Goal: Complete application form

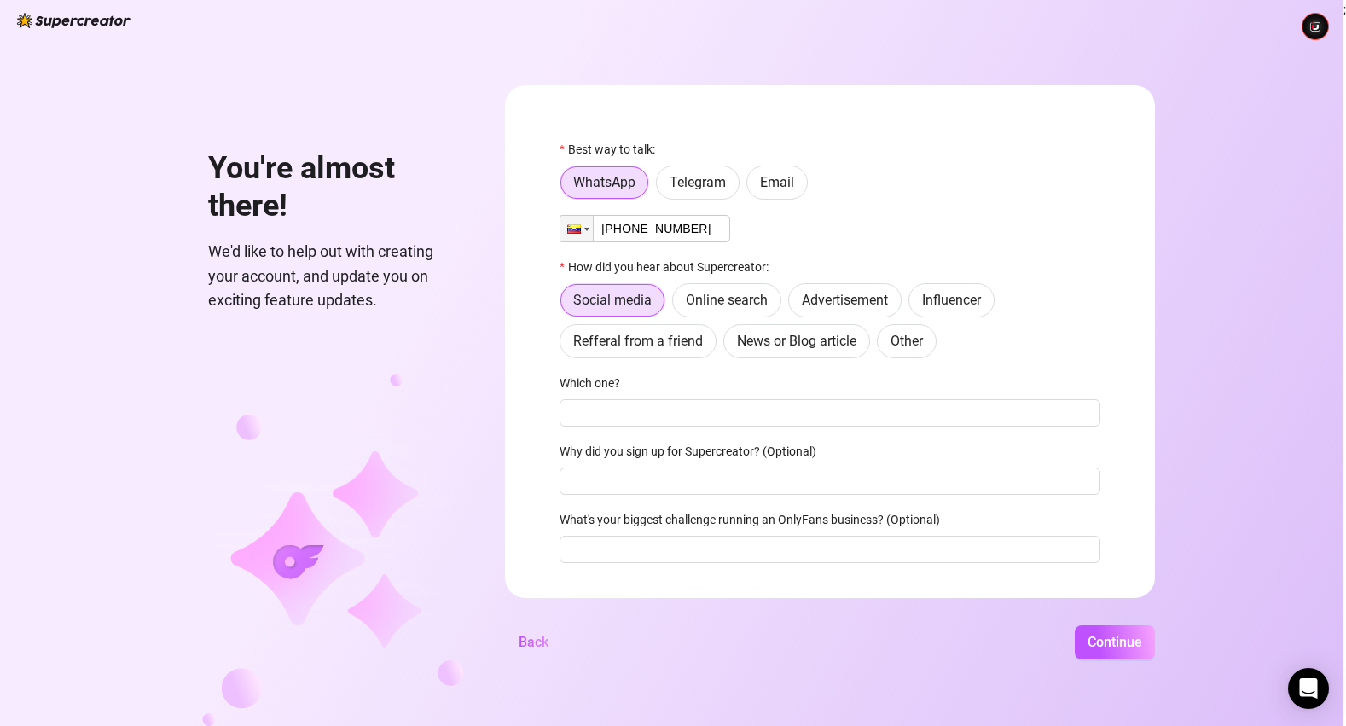
scroll to position [0, 2]
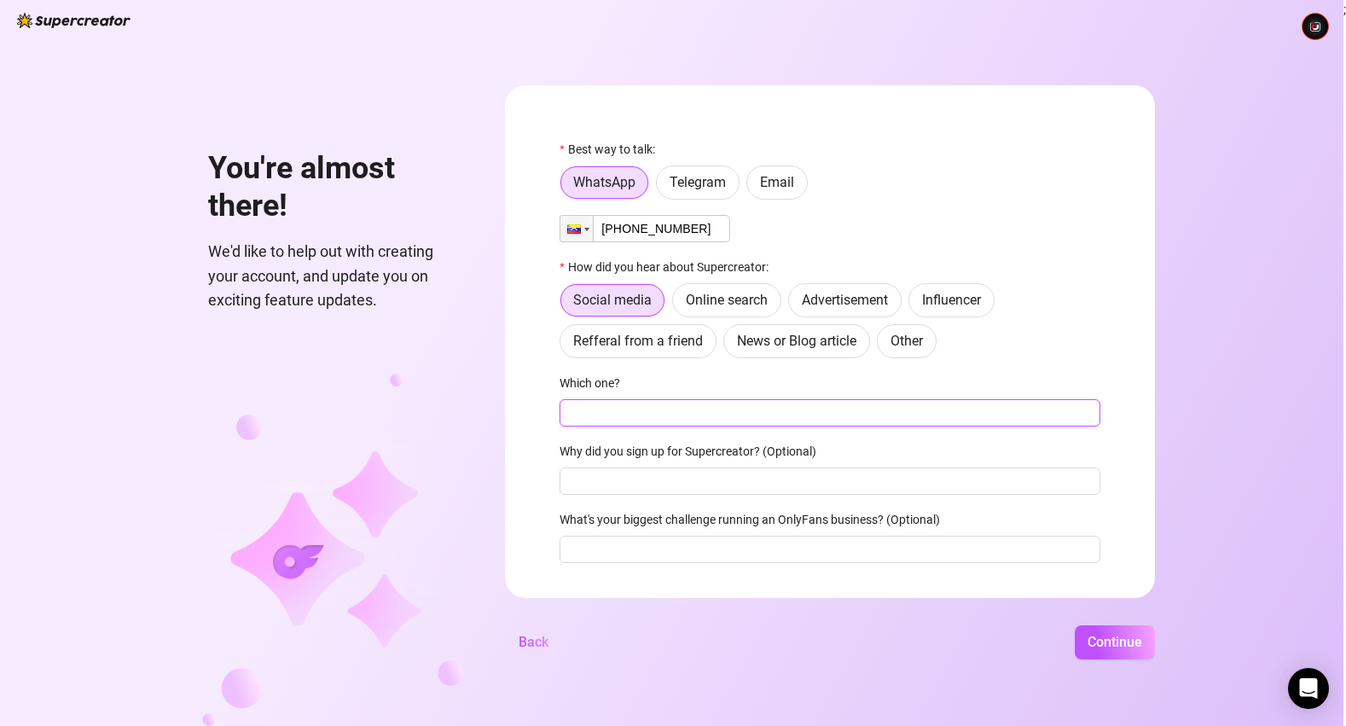
click at [718, 424] on input "Which one?" at bounding box center [829, 412] width 541 height 27
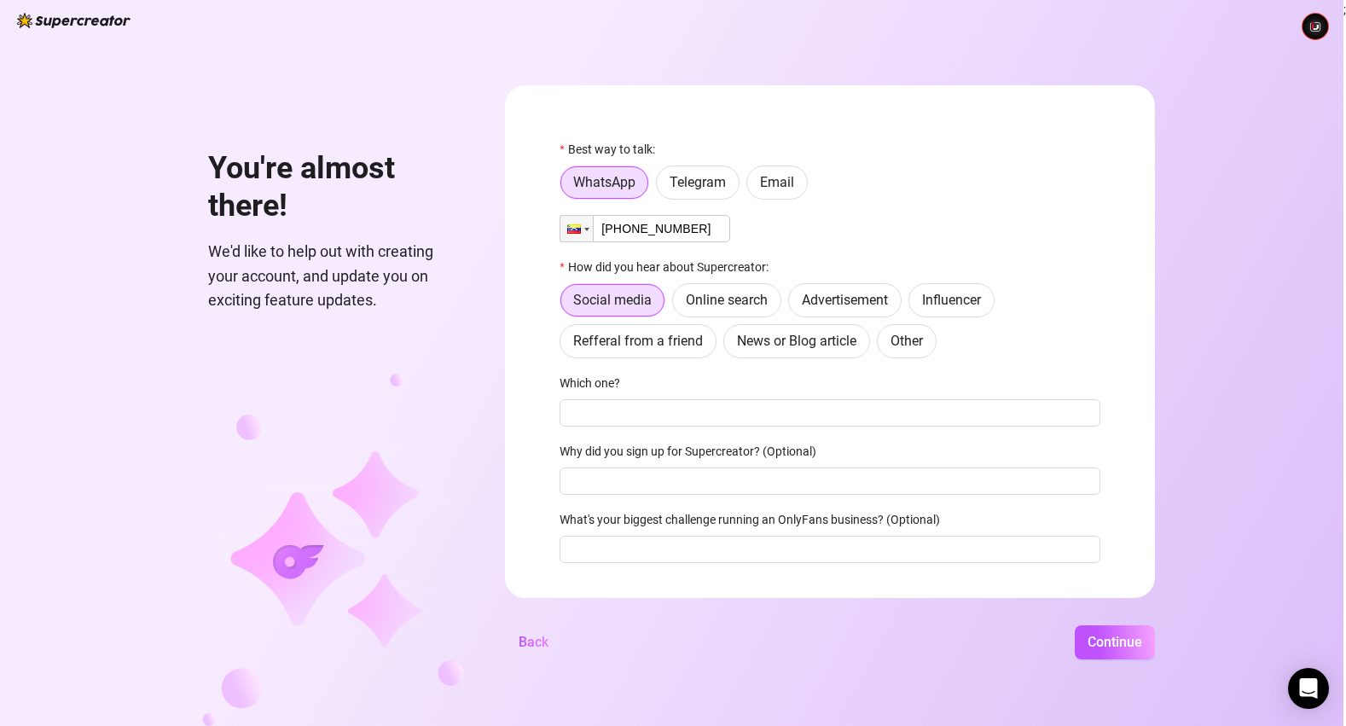
click at [631, 385] on label "Which one?" at bounding box center [595, 383] width 72 height 19
click at [631, 399] on input "Which one?" at bounding box center [829, 412] width 541 height 27
click at [631, 385] on label "Which one?" at bounding box center [595, 383] width 72 height 19
click at [631, 399] on input "Which one?" at bounding box center [829, 412] width 541 height 27
click at [631, 385] on label "Which one?" at bounding box center [595, 383] width 72 height 19
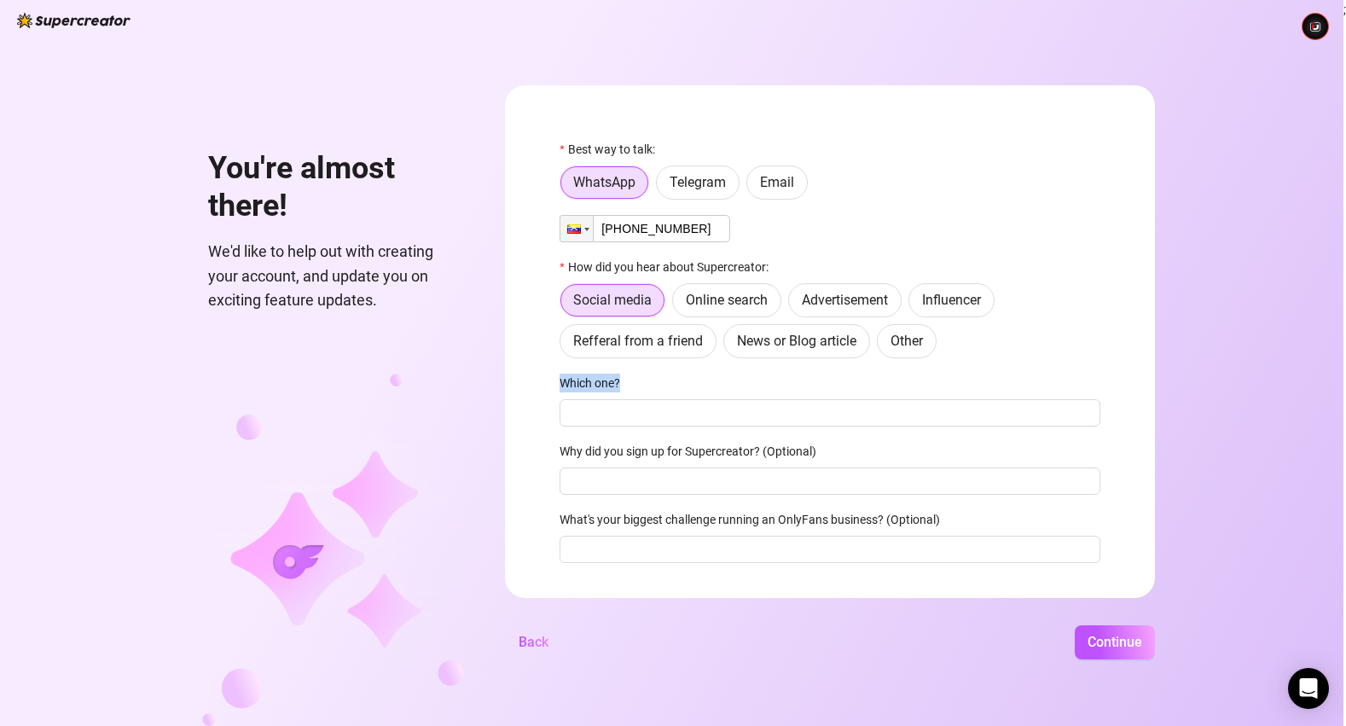
click at [631, 399] on input "Which one?" at bounding box center [829, 412] width 541 height 27
drag, startPoint x: 590, startPoint y: 383, endPoint x: 648, endPoint y: 380, distance: 58.1
click at [631, 380] on label "Which one?" at bounding box center [595, 383] width 72 height 19
click at [648, 399] on input "Which one?" at bounding box center [829, 412] width 541 height 27
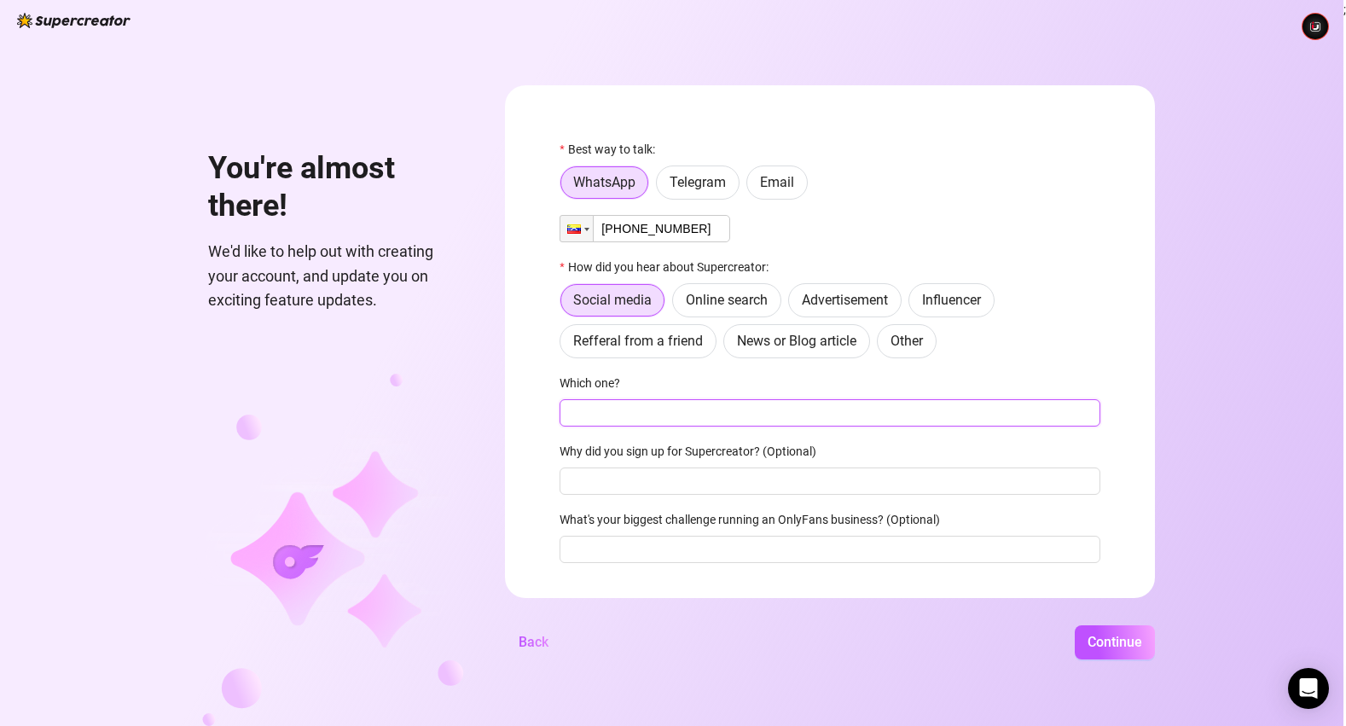
scroll to position [0, 0]
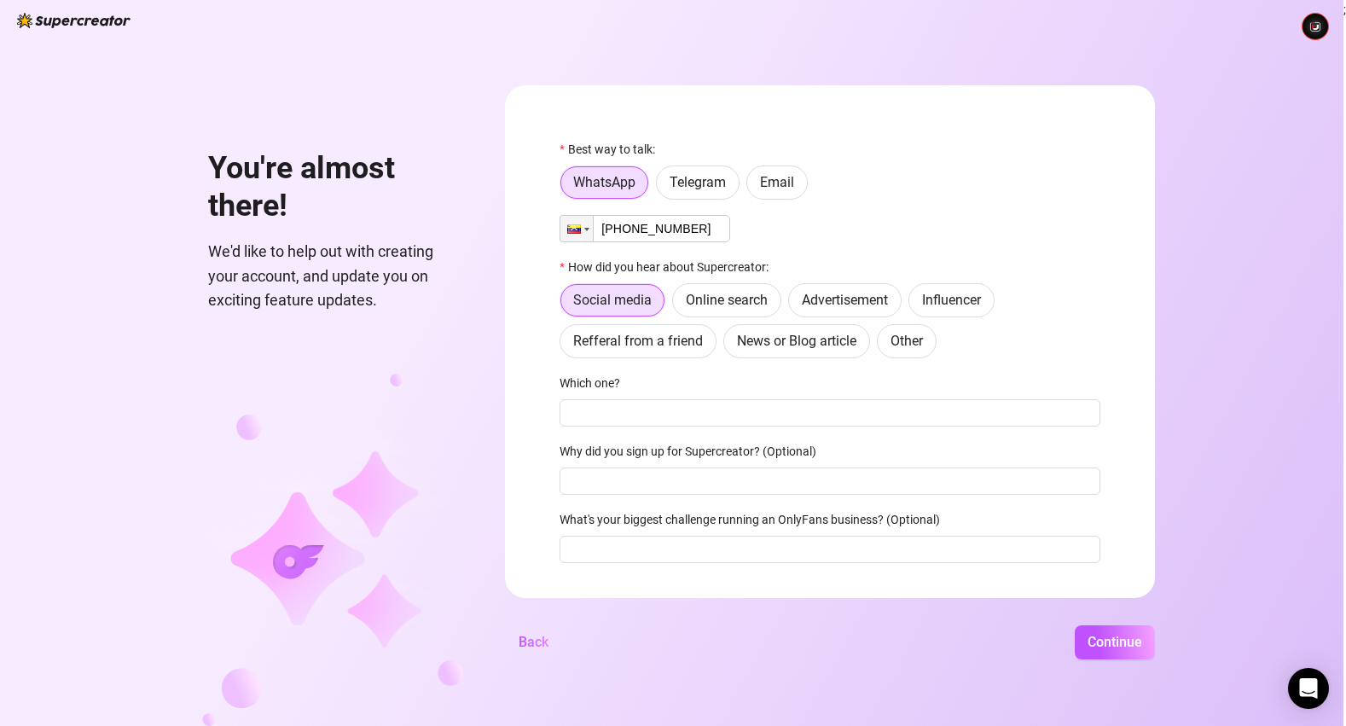
click at [598, 381] on label "Which one?" at bounding box center [595, 383] width 72 height 19
click at [598, 399] on input "Which one?" at bounding box center [829, 412] width 541 height 27
click at [598, 381] on label "Which one?" at bounding box center [595, 383] width 72 height 19
click at [598, 399] on input "Which one?" at bounding box center [829, 412] width 541 height 27
click at [598, 381] on label "Which one?" at bounding box center [595, 383] width 72 height 19
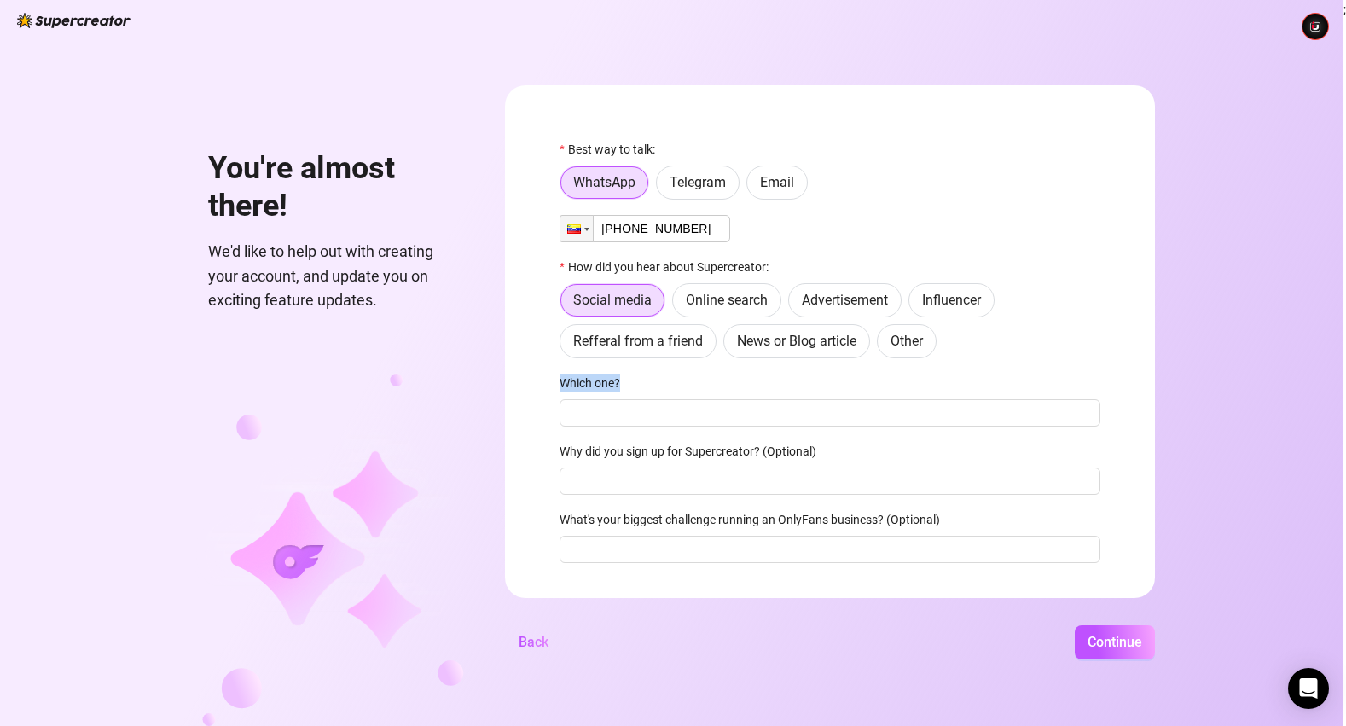
click at [598, 399] on input "Which one?" at bounding box center [829, 412] width 541 height 27
click at [606, 380] on label "Which one?" at bounding box center [595, 383] width 72 height 19
click at [606, 399] on input "Which one?" at bounding box center [829, 412] width 541 height 27
drag, startPoint x: 592, startPoint y: 383, endPoint x: 649, endPoint y: 381, distance: 57.2
click at [631, 382] on label "Which one?" at bounding box center [595, 383] width 72 height 19
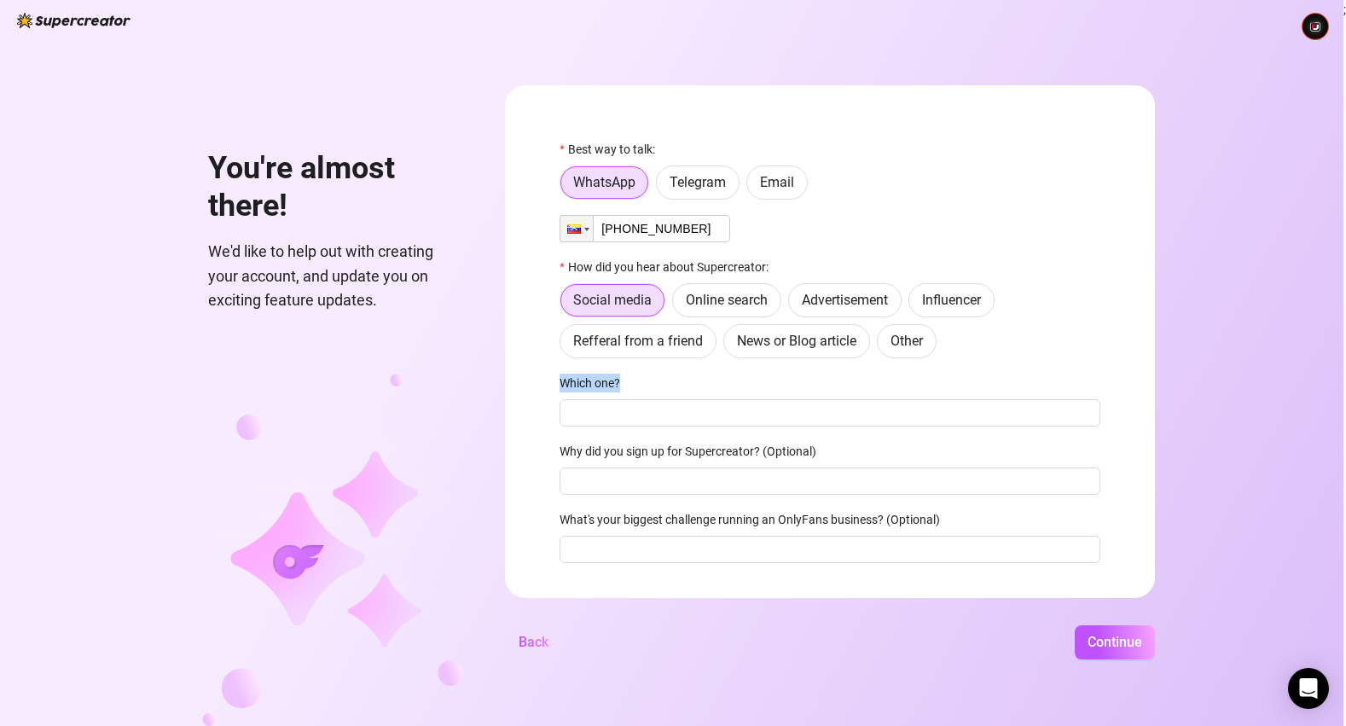
click at [650, 399] on input "Which one?" at bounding box center [829, 412] width 541 height 27
click at [751, 296] on span "Online search" at bounding box center [727, 300] width 82 height 16
click at [677, 304] on input "Online search" at bounding box center [677, 304] width 0 height 0
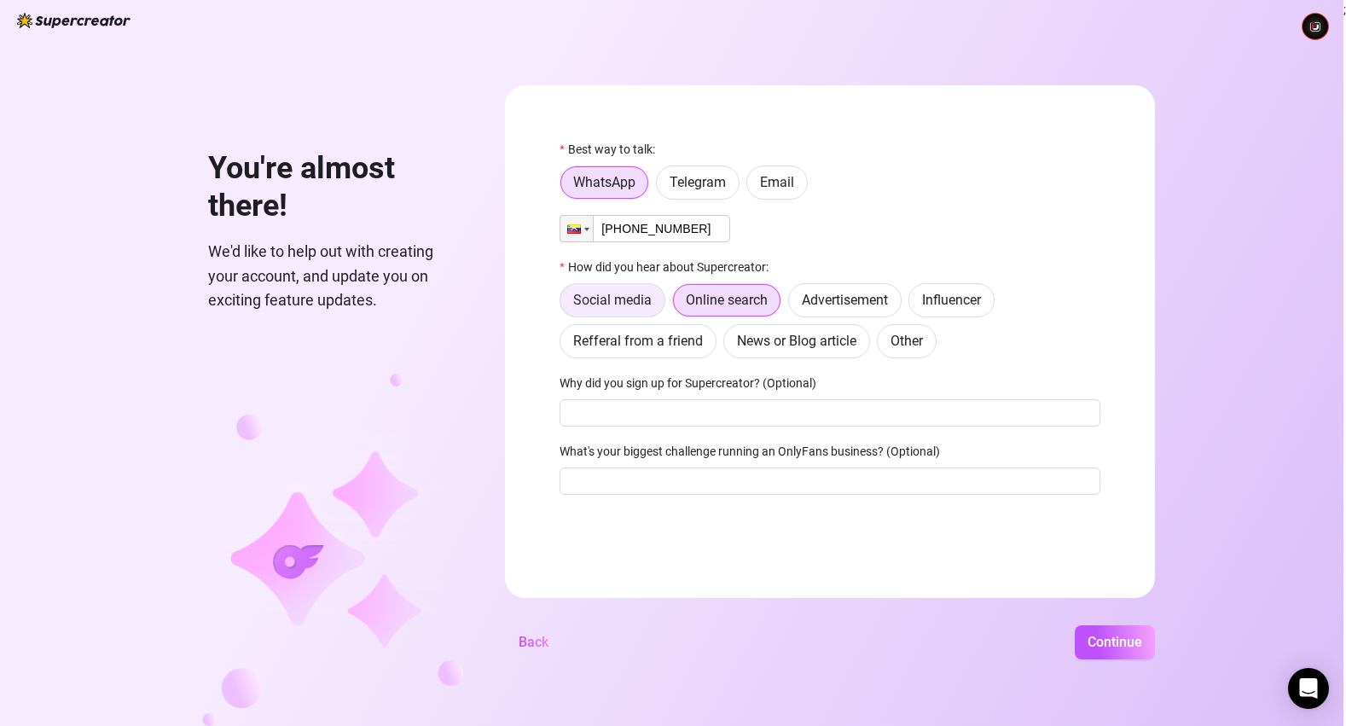
click at [645, 299] on span "Social media" at bounding box center [612, 300] width 78 height 16
click at [565, 304] on input "Social media" at bounding box center [565, 304] width 0 height 0
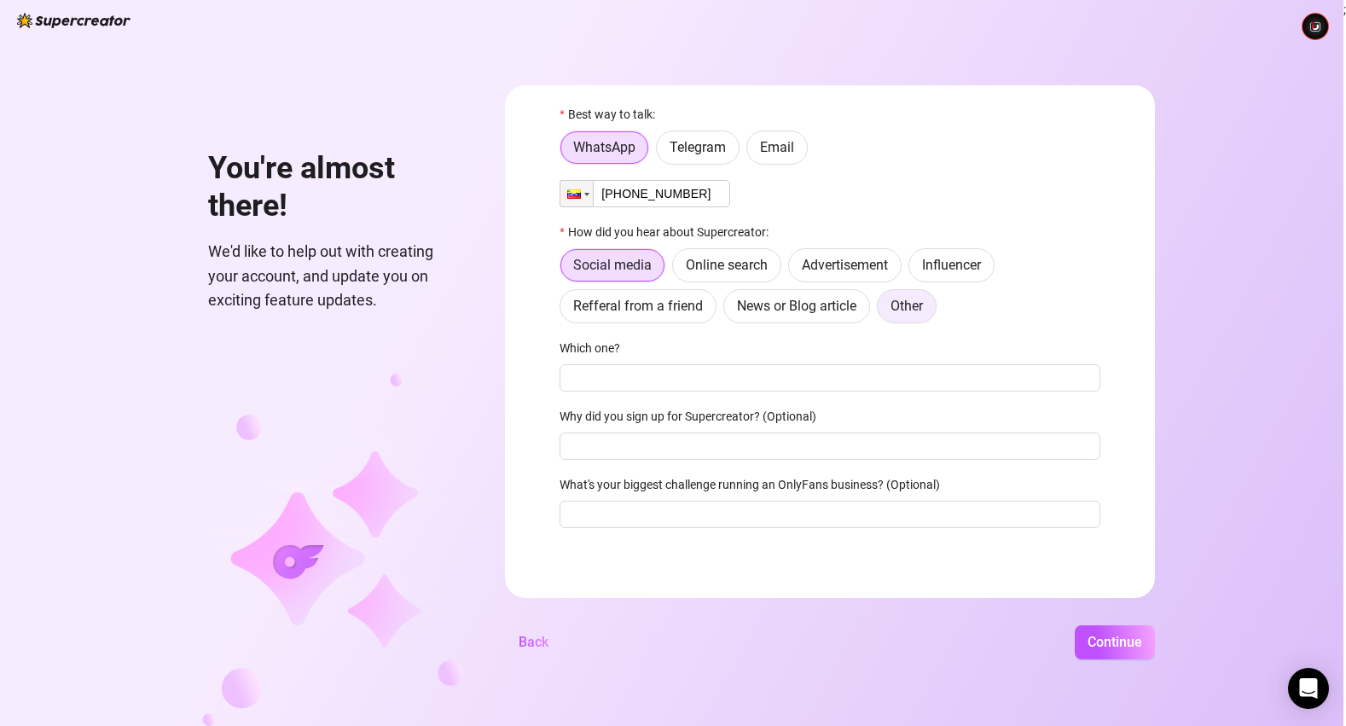
click at [923, 305] on span "Other" at bounding box center [906, 306] width 32 height 16
click at [882, 310] on input "Other" at bounding box center [882, 310] width 0 height 0
click at [726, 380] on input "Where then? We're curious 🍿" at bounding box center [829, 377] width 541 height 27
type input "Grok"
click at [710, 444] on input "Why did you sign up for Supercreator? (Optional)" at bounding box center [829, 445] width 541 height 27
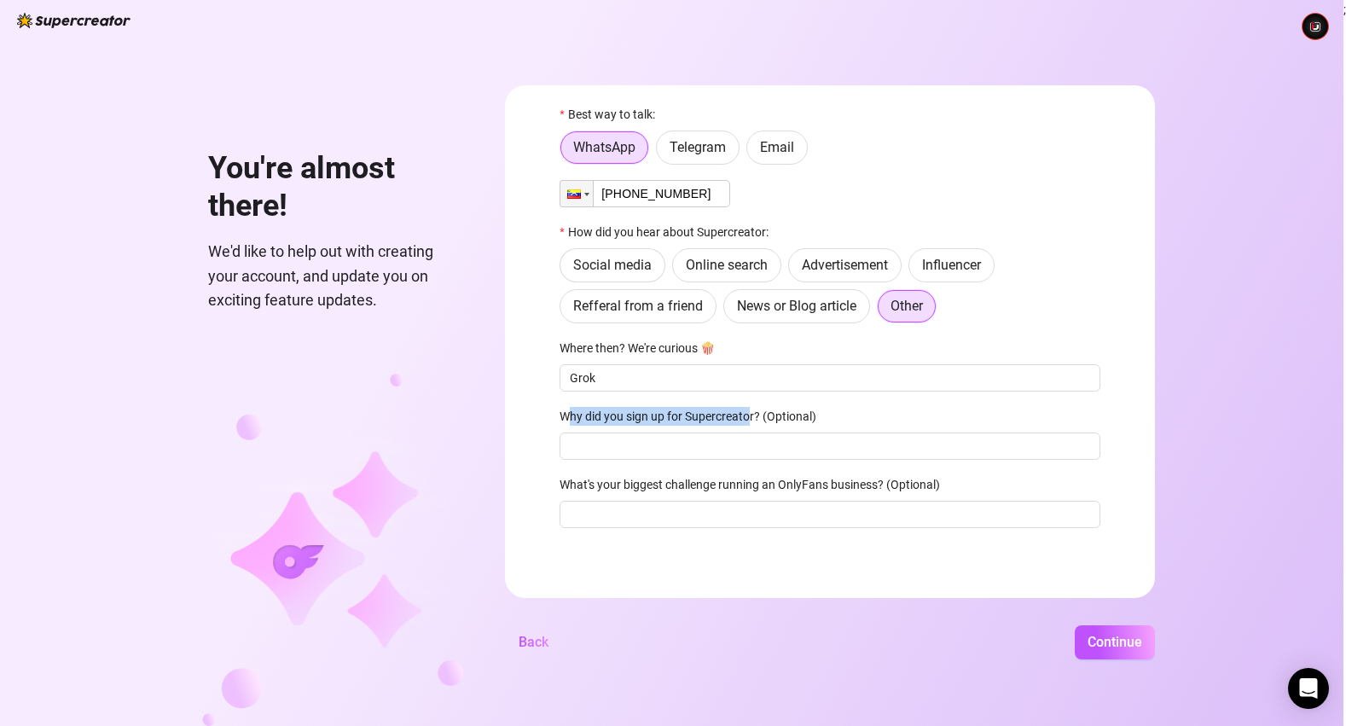
drag, startPoint x: 596, startPoint y: 417, endPoint x: 779, endPoint y: 414, distance: 182.5
click at [779, 414] on label "Why did you sign up for Supercreator? (Optional)" at bounding box center [693, 416] width 268 height 19
click at [779, 432] on input "Why did you sign up for Supercreator? (Optional)" at bounding box center [829, 445] width 541 height 27
click at [713, 415] on label "Why did you sign up for Supercreator? (Optional)" at bounding box center [693, 416] width 268 height 19
click at [713, 432] on input "Why did you sign up for Supercreator? (Optional)" at bounding box center [829, 445] width 541 height 27
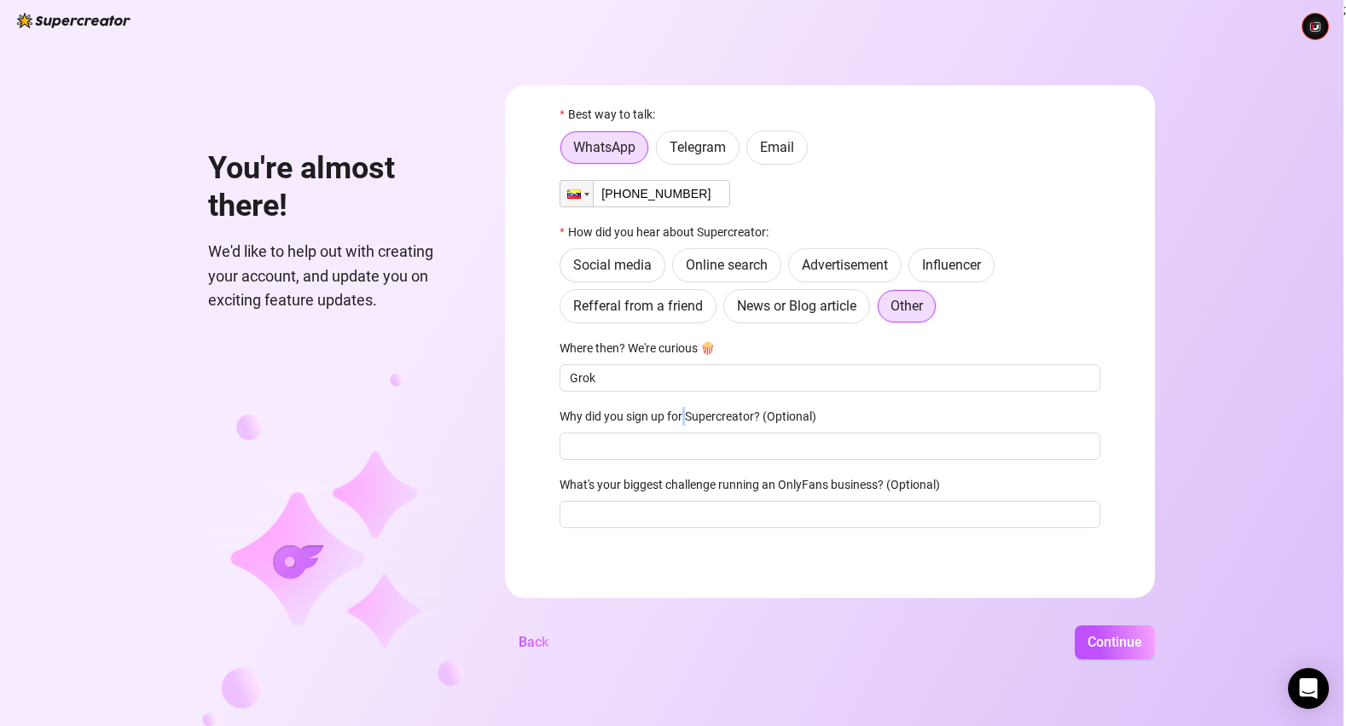
click at [713, 415] on label "Why did you sign up for Supercreator? (Optional)" at bounding box center [693, 416] width 268 height 19
click at [713, 432] on input "Why did you sign up for Supercreator? (Optional)" at bounding box center [829, 445] width 541 height 27
click at [713, 415] on label "Why did you sign up for Supercreator? (Optional)" at bounding box center [693, 416] width 268 height 19
click at [713, 432] on input "Why did you sign up for Supercreator? (Optional)" at bounding box center [829, 445] width 541 height 27
click at [713, 415] on label "Why did you sign up for Supercreator? (Optional)" at bounding box center [693, 416] width 268 height 19
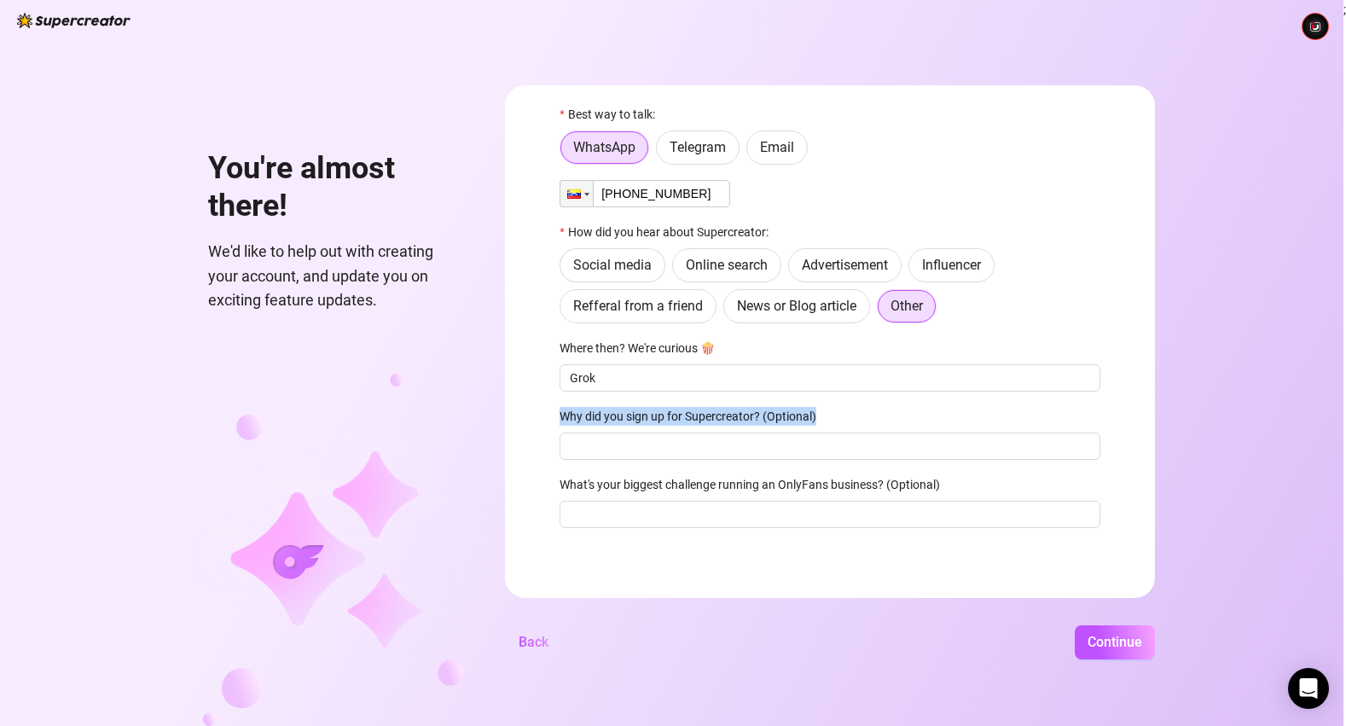
click at [713, 432] on input "Why did you sign up for Supercreator? (Optional)" at bounding box center [829, 445] width 541 height 27
click at [713, 415] on label "Why did you sign up for Supercreator? (Optional)" at bounding box center [693, 416] width 268 height 19
click at [713, 432] on input "Why did you sign up for Supercreator? (Optional)" at bounding box center [829, 445] width 541 height 27
click at [713, 415] on label "Why did you sign up for Supercreator? (Optional)" at bounding box center [693, 416] width 268 height 19
click at [713, 432] on input "Why did you sign up for Supercreator? (Optional)" at bounding box center [829, 445] width 541 height 27
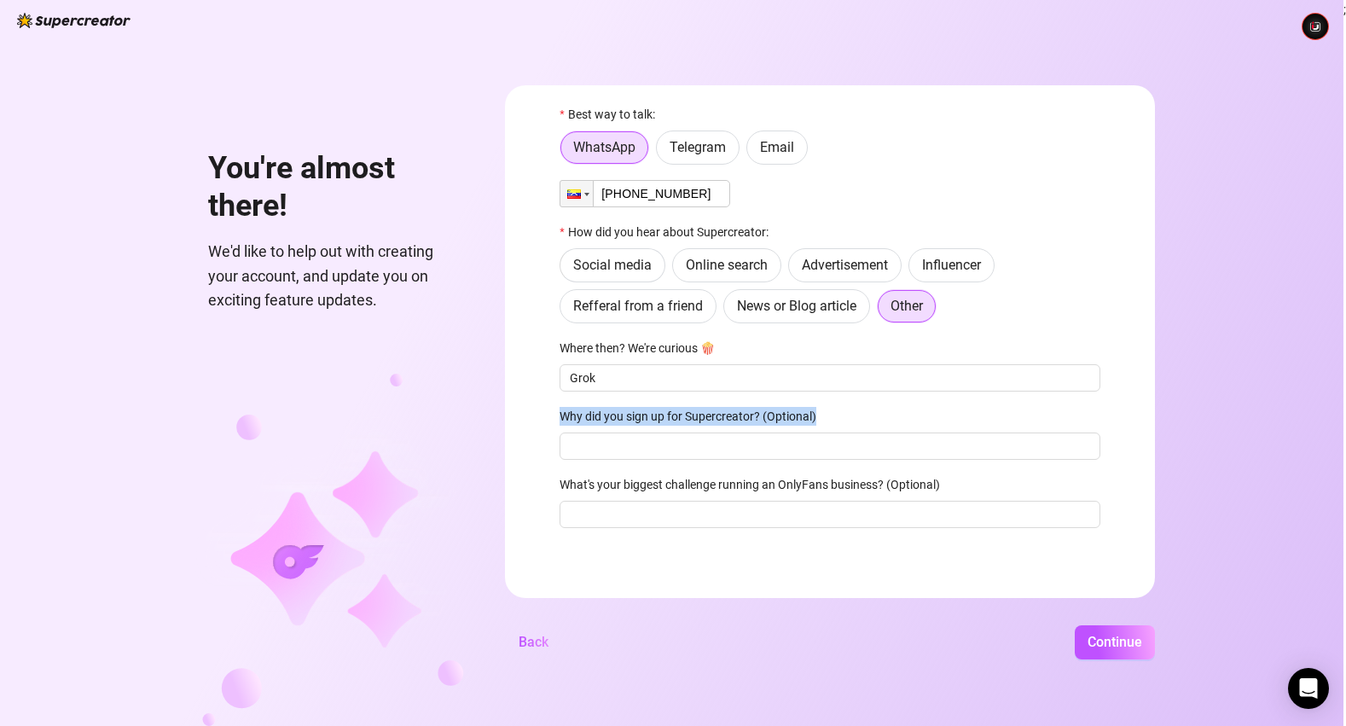
drag, startPoint x: 591, startPoint y: 414, endPoint x: 843, endPoint y: 416, distance: 251.6
click at [827, 416] on label "Why did you sign up for Supercreator? (Optional)" at bounding box center [693, 416] width 268 height 19
click at [843, 432] on input "Why did you sign up for Supercreator? (Optional)" at bounding box center [829, 445] width 541 height 27
copy label "Why did you sign up for Supercreator? (Optional)"
drag, startPoint x: 856, startPoint y: 415, endPoint x: 588, endPoint y: 418, distance: 268.7
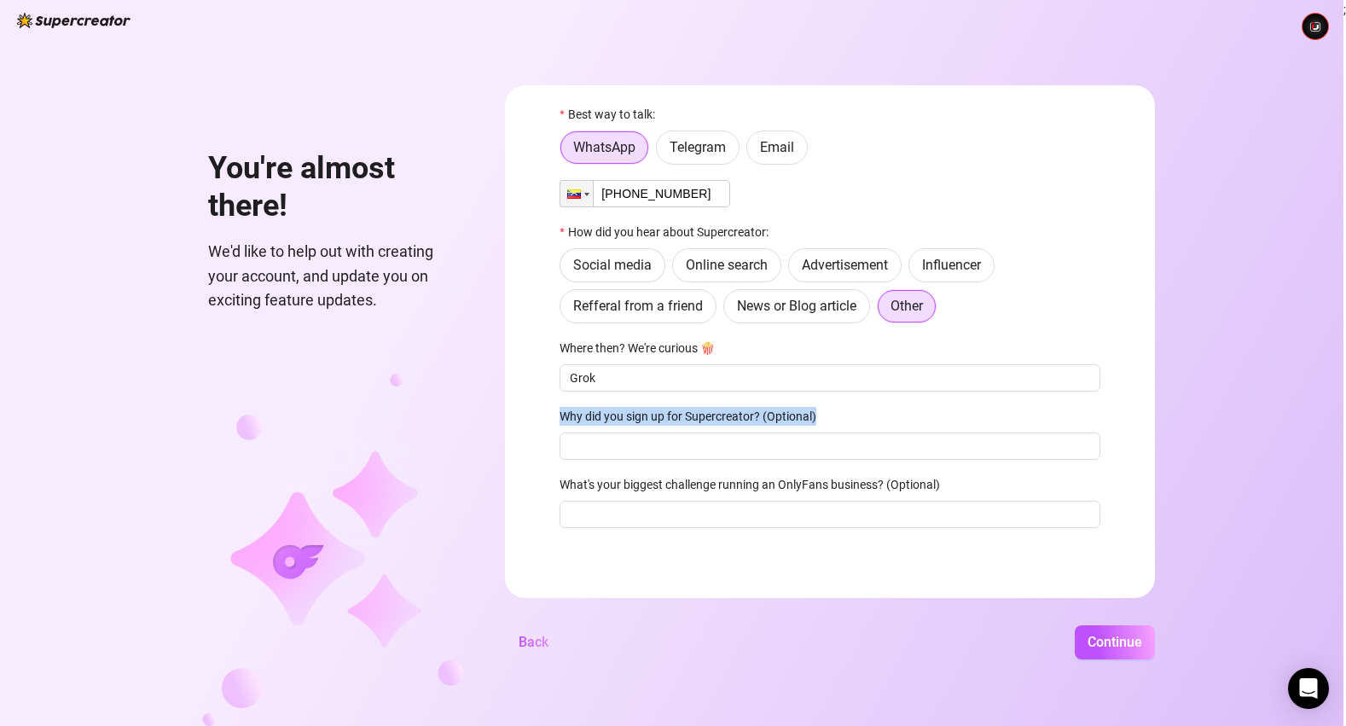
click at [588, 418] on form "Best way to talk: WhatsApp Telegram Email Phone [PHONE_NUMBER] How did you hear…" at bounding box center [830, 341] width 650 height 513
click at [678, 449] on input "Why did you sign up for Supercreator? (Optional)" at bounding box center [829, 445] width 541 height 27
paste input "Because [PERSON_NAME] tells me it's the best platform for adult service agencie…"
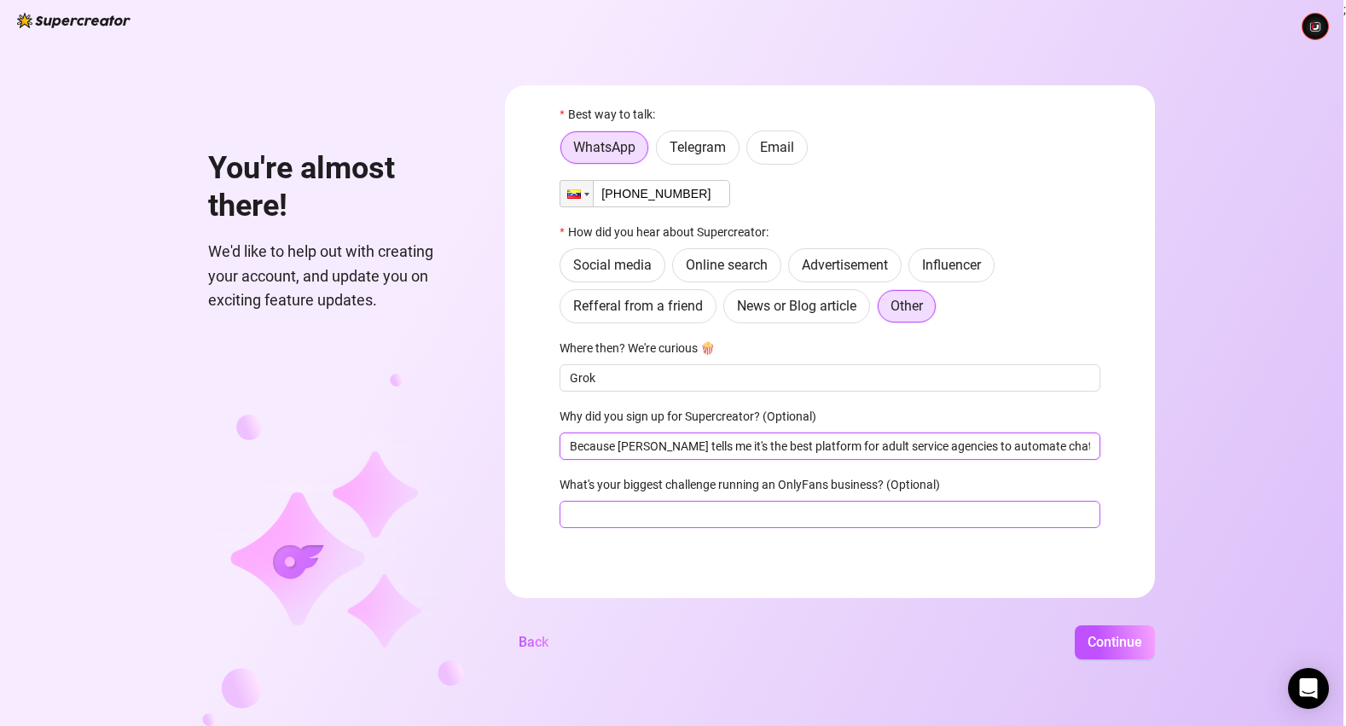
type input "Because [PERSON_NAME] tells me it's the best platform for adult service agencie…"
copy label "What's your biggest challenge running an OnlyFans business? (Optional"
drag, startPoint x: 585, startPoint y: 482, endPoint x: 964, endPoint y: 474, distance: 378.8
click at [964, 475] on form "Best way to talk: WhatsApp Telegram Email Phone [PHONE_NUMBER] How did you hear…" at bounding box center [830, 341] width 650 height 513
click at [686, 514] on input "What's your biggest challenge running an OnlyFans business? (Optional)" at bounding box center [829, 514] width 541 height 27
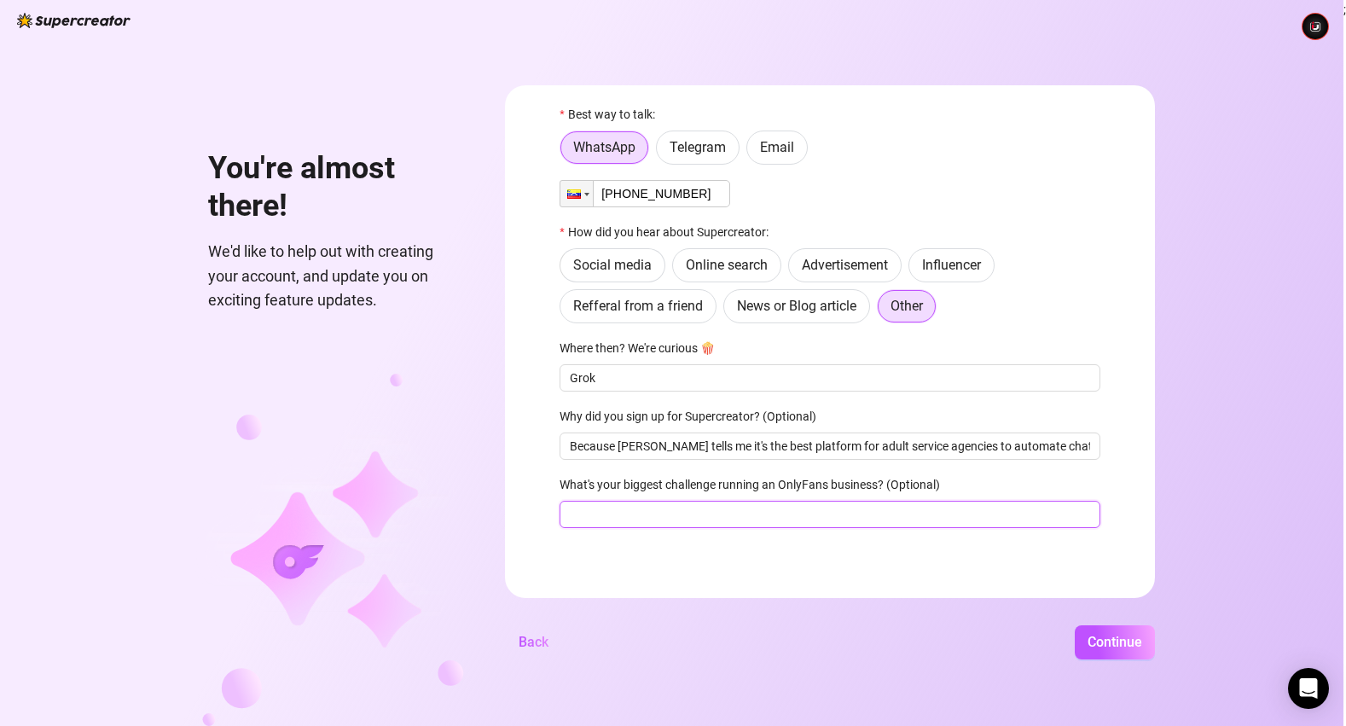
paste input "The organization and optimization of all resources to maximize efficiency and t…"
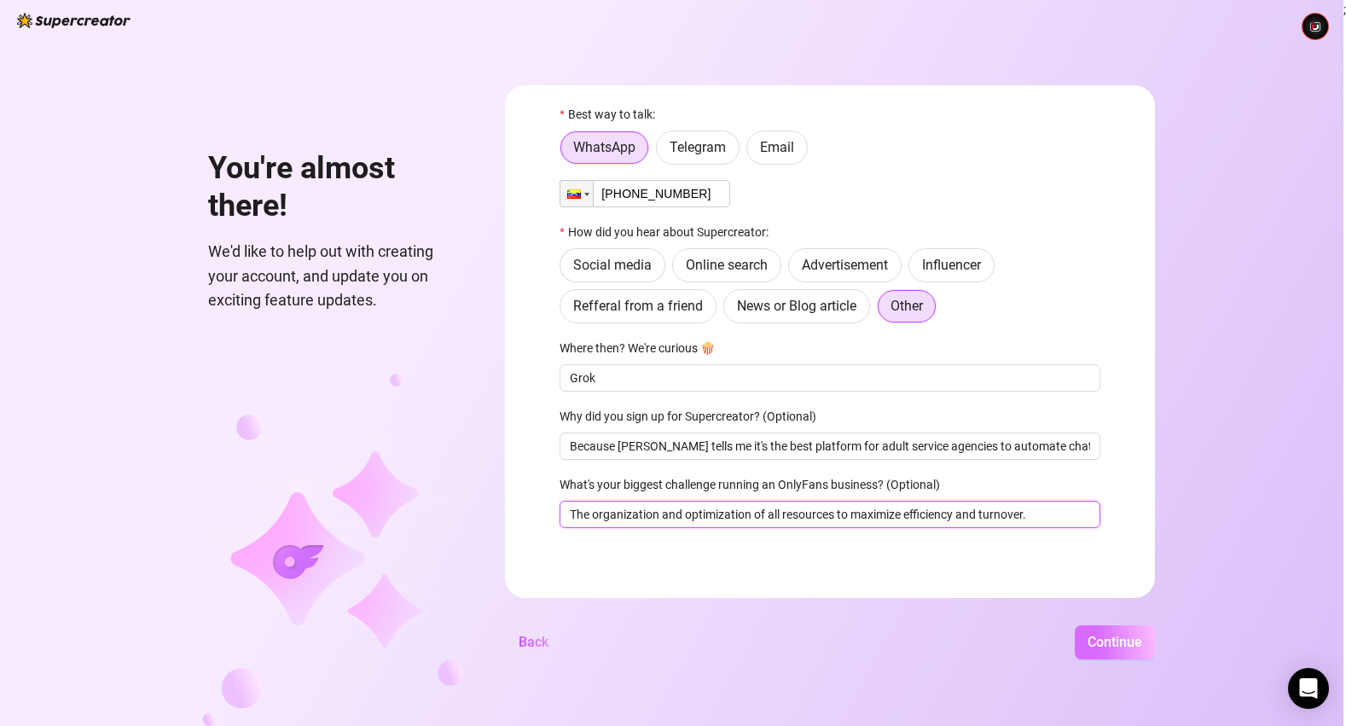
type input "The organization and optimization of all resources to maximize efficiency and t…"
click at [1122, 638] on span "Continue" at bounding box center [1114, 642] width 55 height 16
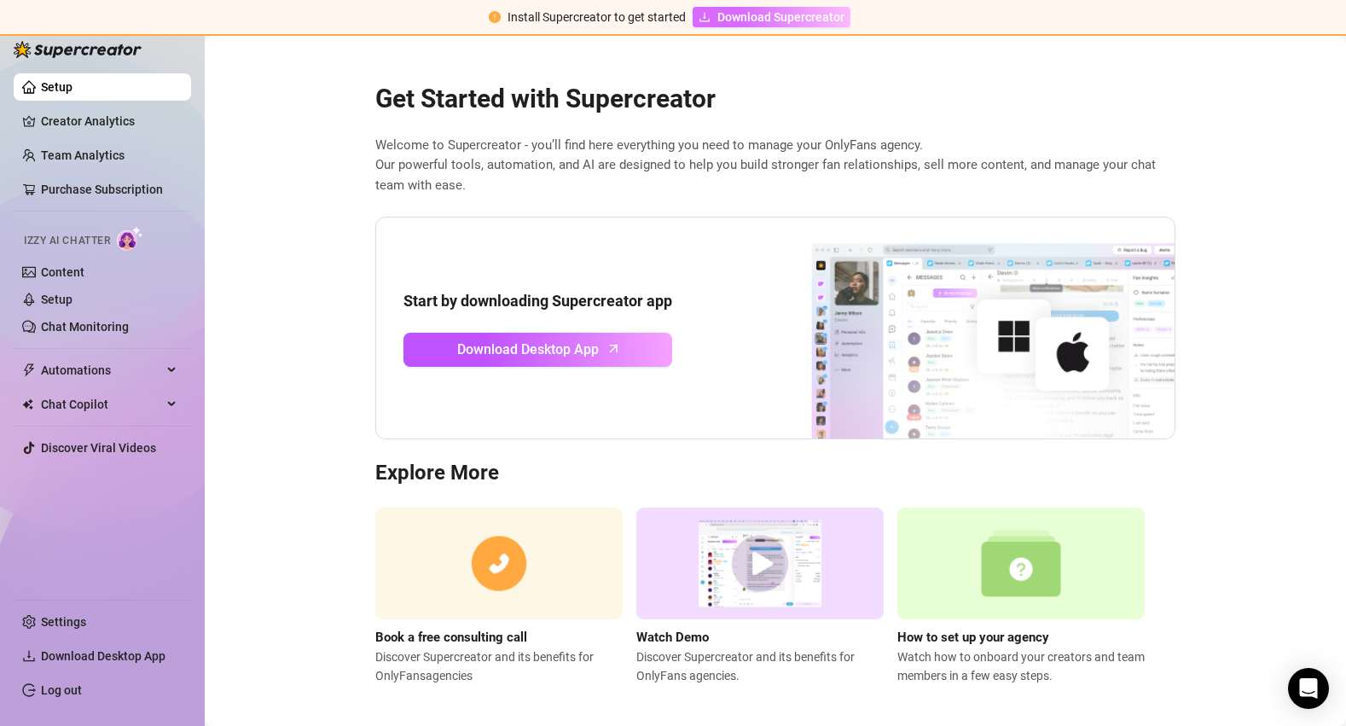
click at [743, 21] on span "Download Supercreator" at bounding box center [780, 17] width 127 height 19
